Goal: Obtain resource: Download file/media

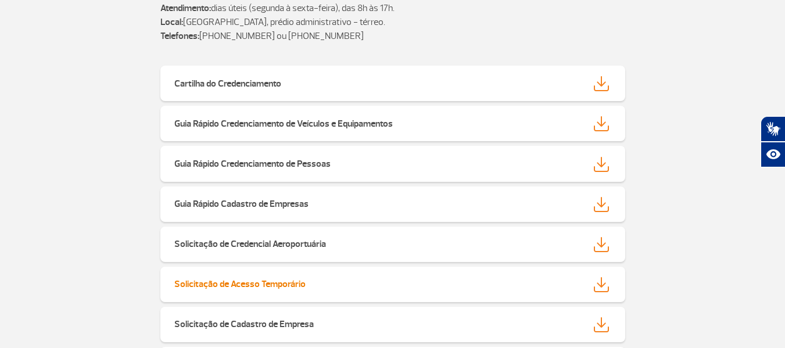
scroll to position [291, 0]
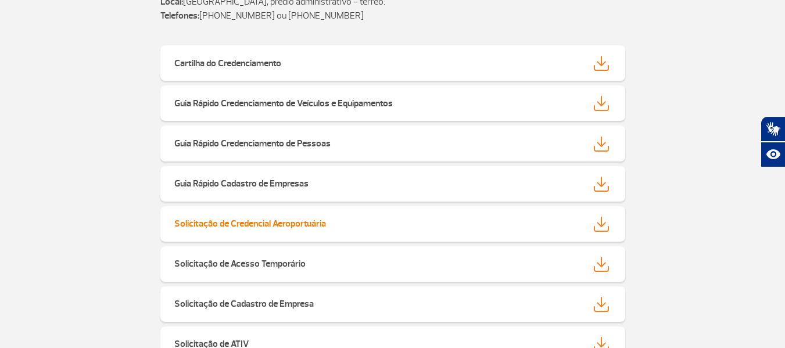
click at [597, 228] on img at bounding box center [601, 224] width 15 height 15
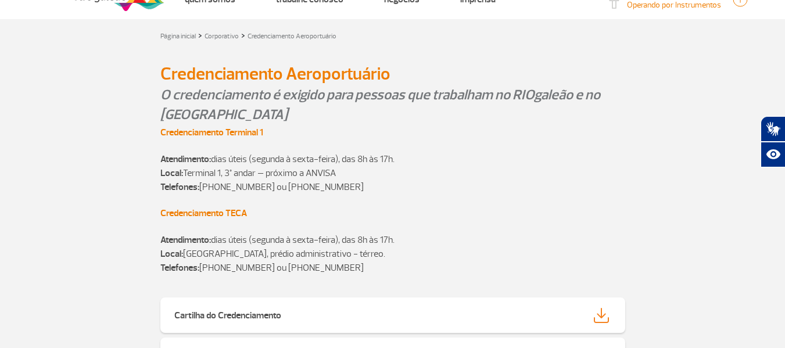
scroll to position [0, 0]
